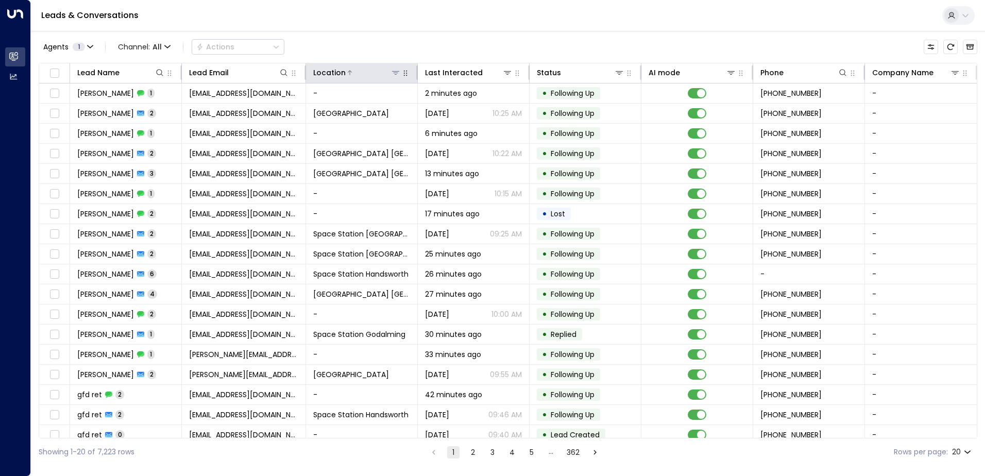
click at [394, 75] on icon at bounding box center [396, 73] width 8 height 8
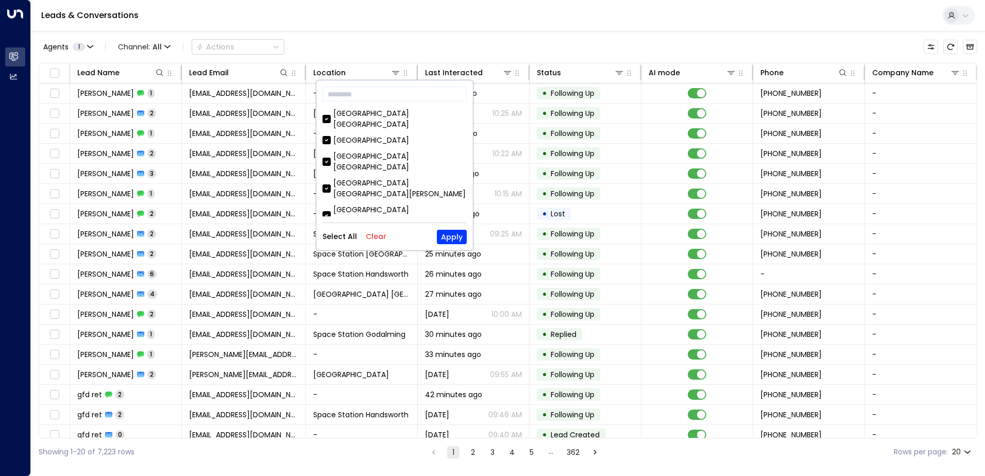
click at [380, 232] on button "Clear" at bounding box center [376, 236] width 21 height 8
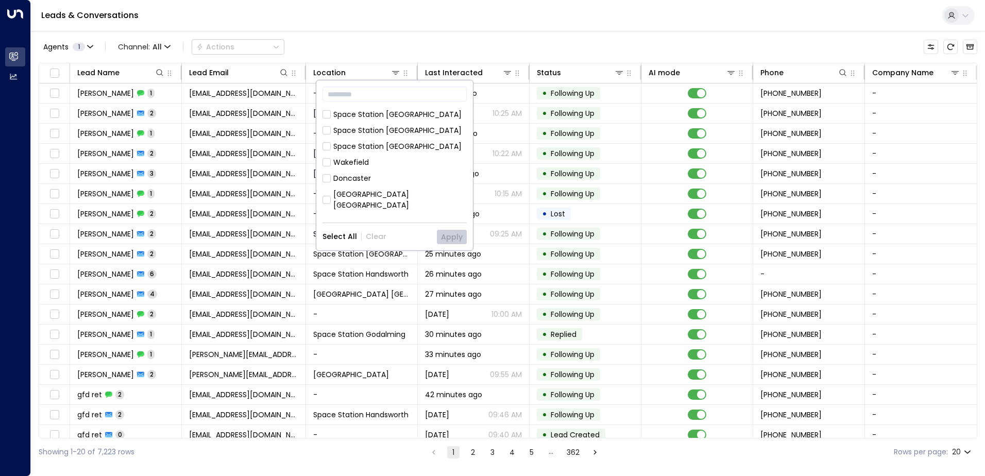
scroll to position [258, 0]
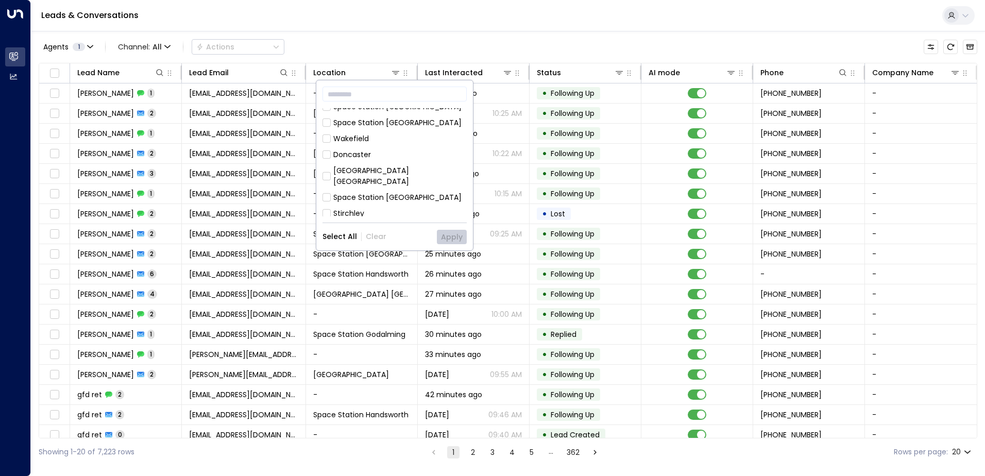
click at [386, 192] on div "Space Station [GEOGRAPHIC_DATA]" at bounding box center [397, 197] width 128 height 11
click at [453, 237] on button "Apply" at bounding box center [452, 237] width 30 height 14
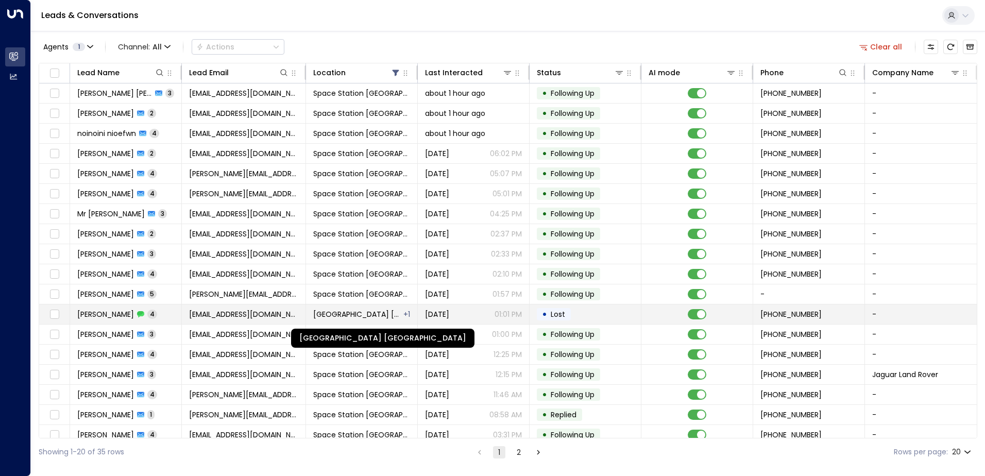
click at [398, 314] on span "[GEOGRAPHIC_DATA] [GEOGRAPHIC_DATA]" at bounding box center [357, 314] width 89 height 10
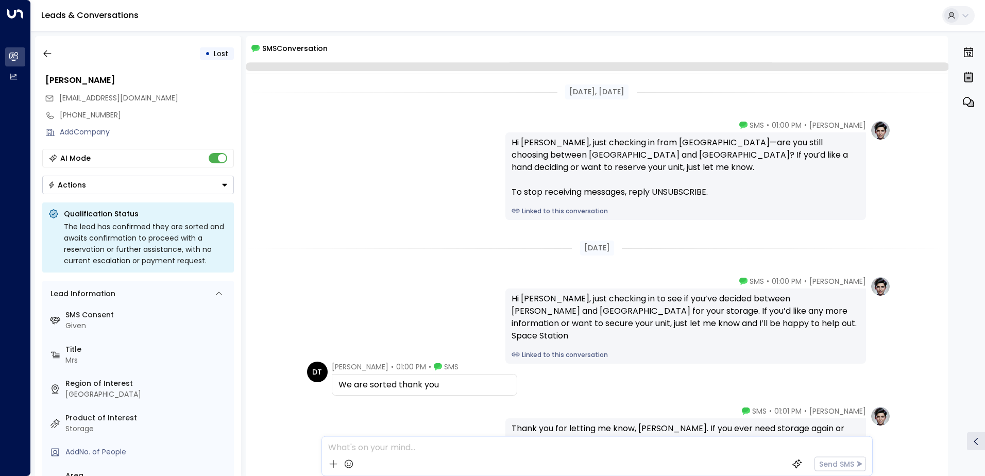
scroll to position [78, 0]
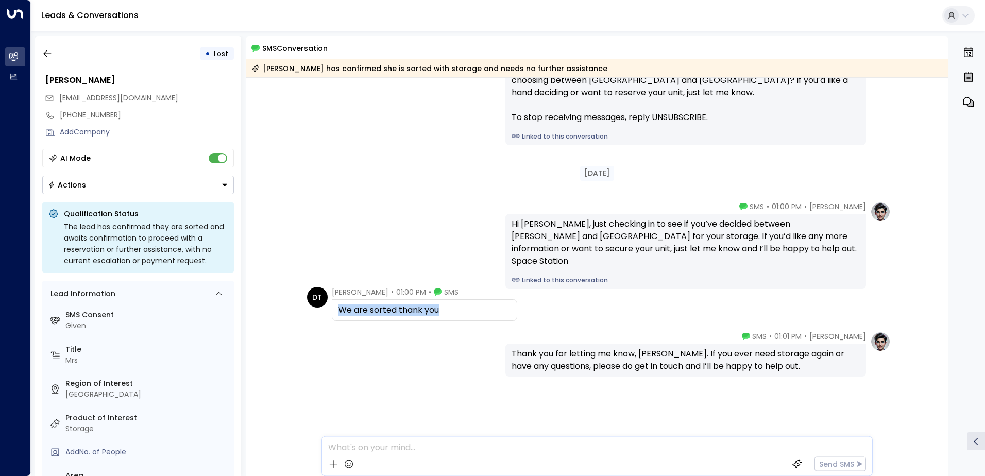
drag, startPoint x: 440, startPoint y: 311, endPoint x: 335, endPoint y: 306, distance: 105.2
click at [335, 306] on div "We are sorted thank you" at bounding box center [424, 310] width 185 height 22
copy div "We are sorted thank you"
click at [187, 192] on button "Actions" at bounding box center [138, 185] width 192 height 19
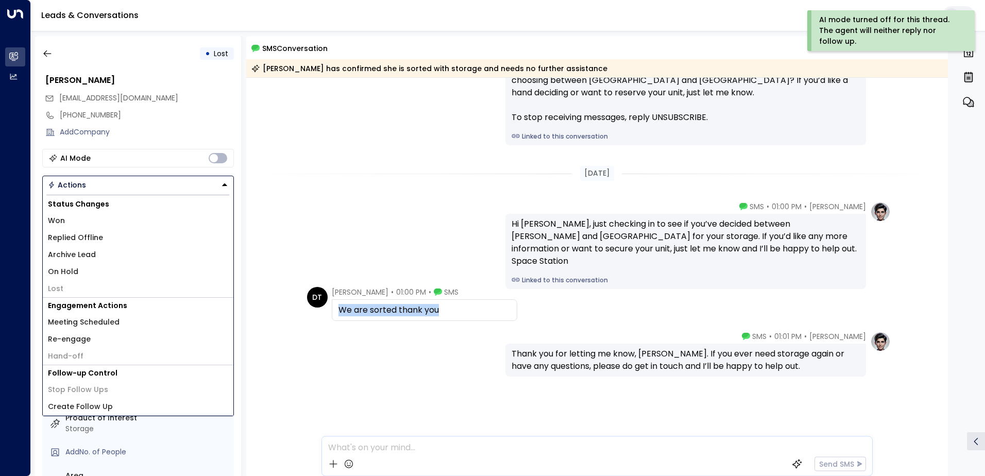
click at [135, 248] on li "Archive Lead" at bounding box center [138, 254] width 191 height 17
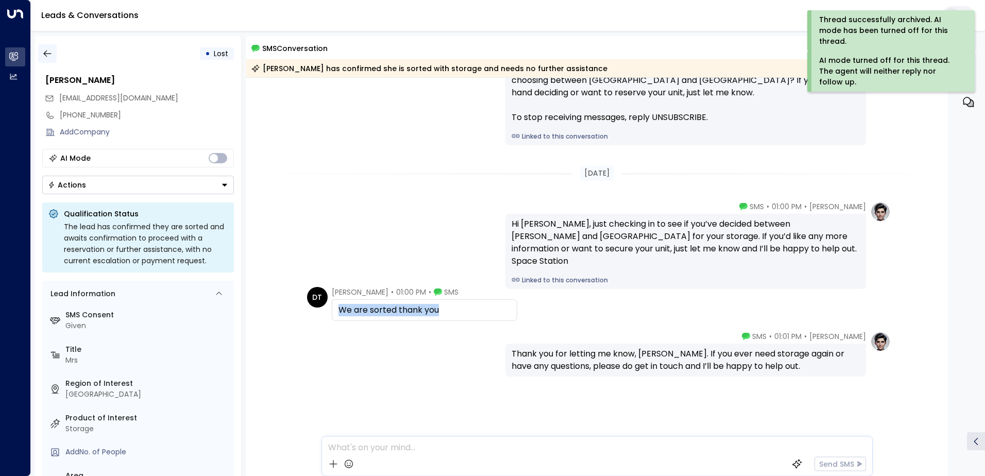
click at [46, 54] on icon "button" at bounding box center [47, 53] width 8 height 7
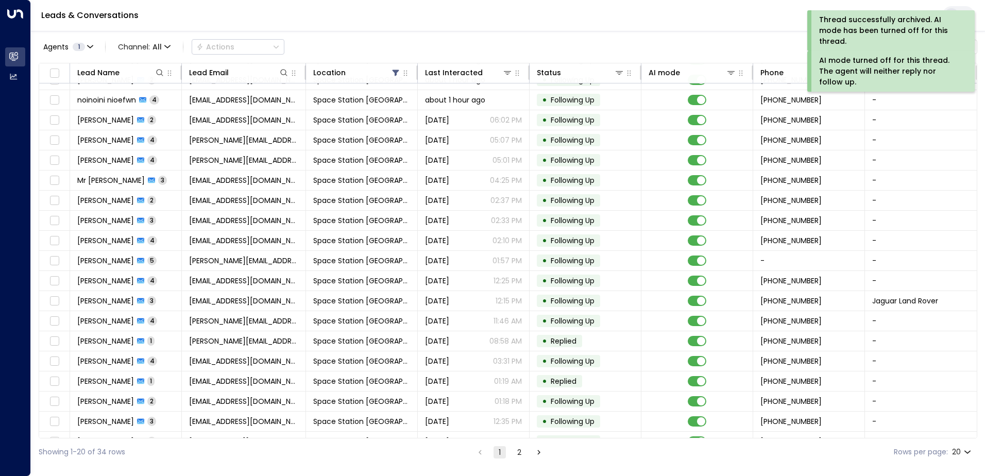
scroll to position [50, 0]
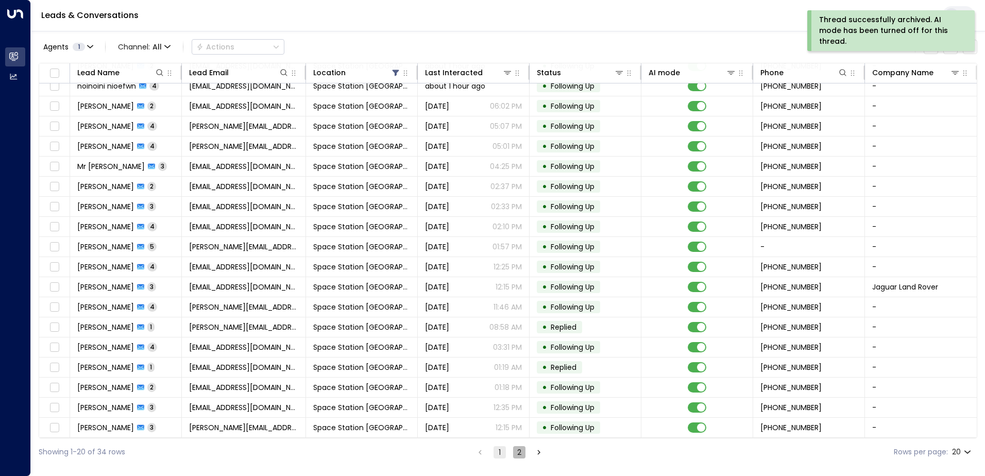
click at [518, 452] on button "2" at bounding box center [519, 452] width 12 height 12
